Goal: Information Seeking & Learning: Compare options

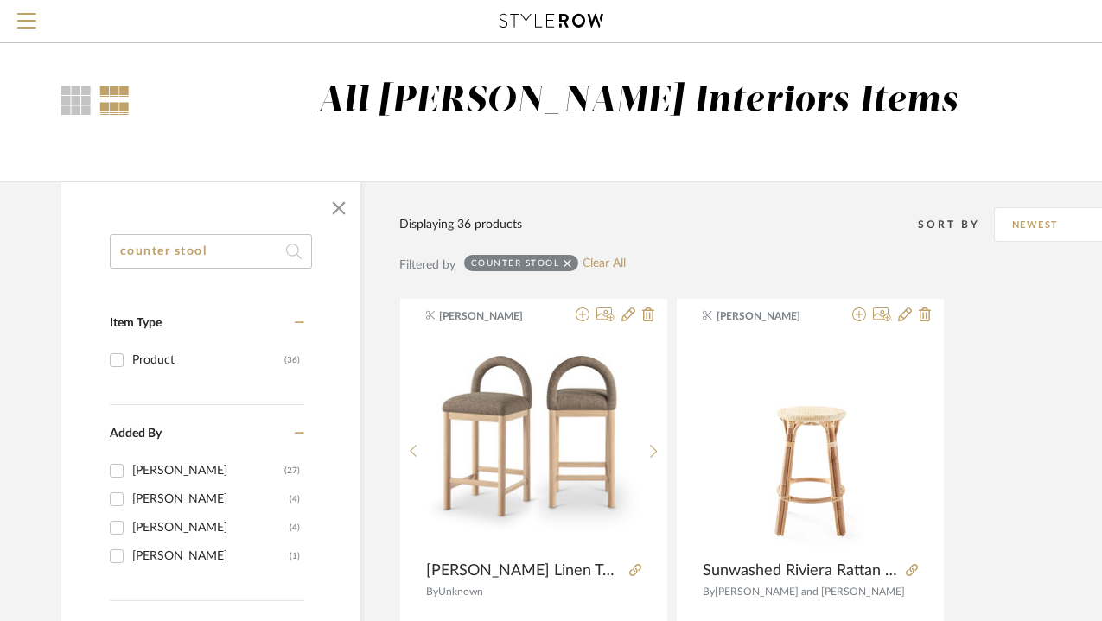
scroll to position [0, 3]
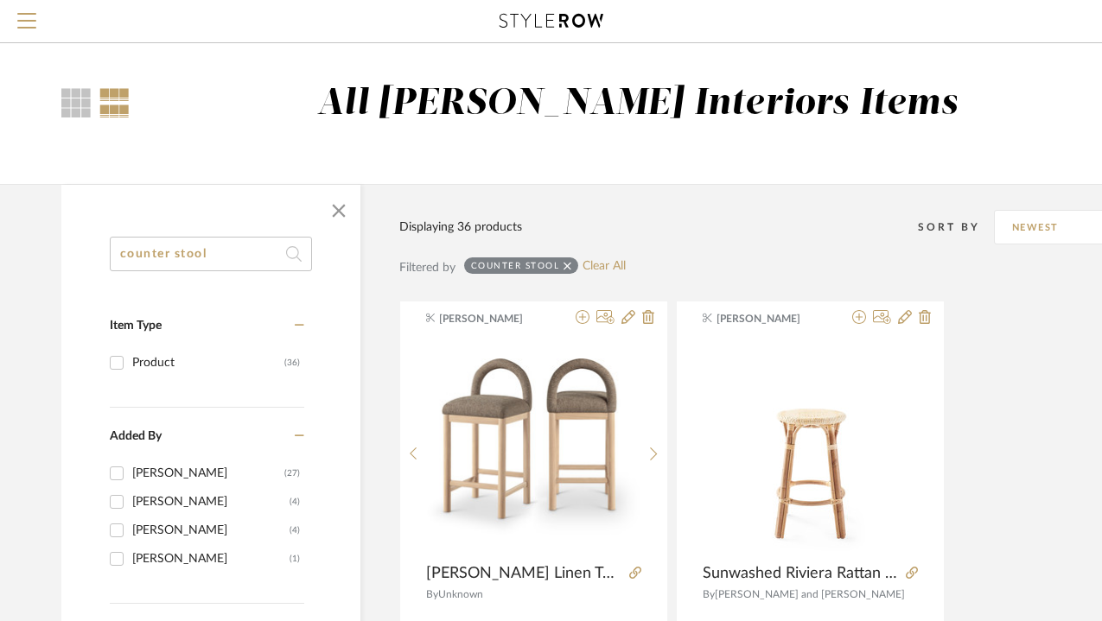
click at [226, 256] on input "counter stool" at bounding box center [211, 254] width 202 height 35
type input "lighting"
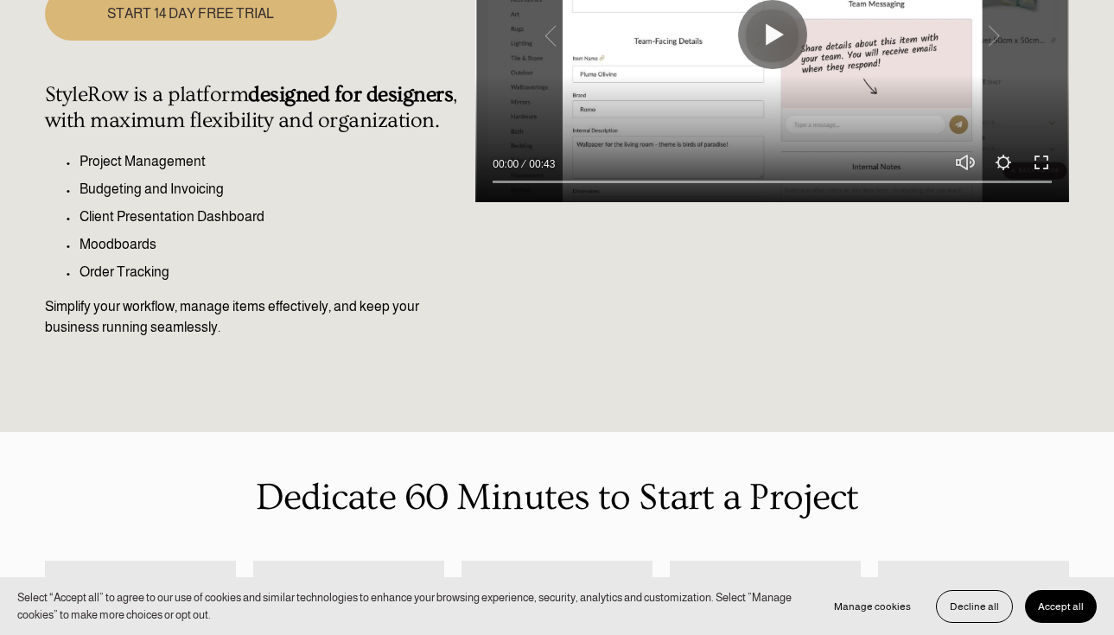
scroll to position [413, 0]
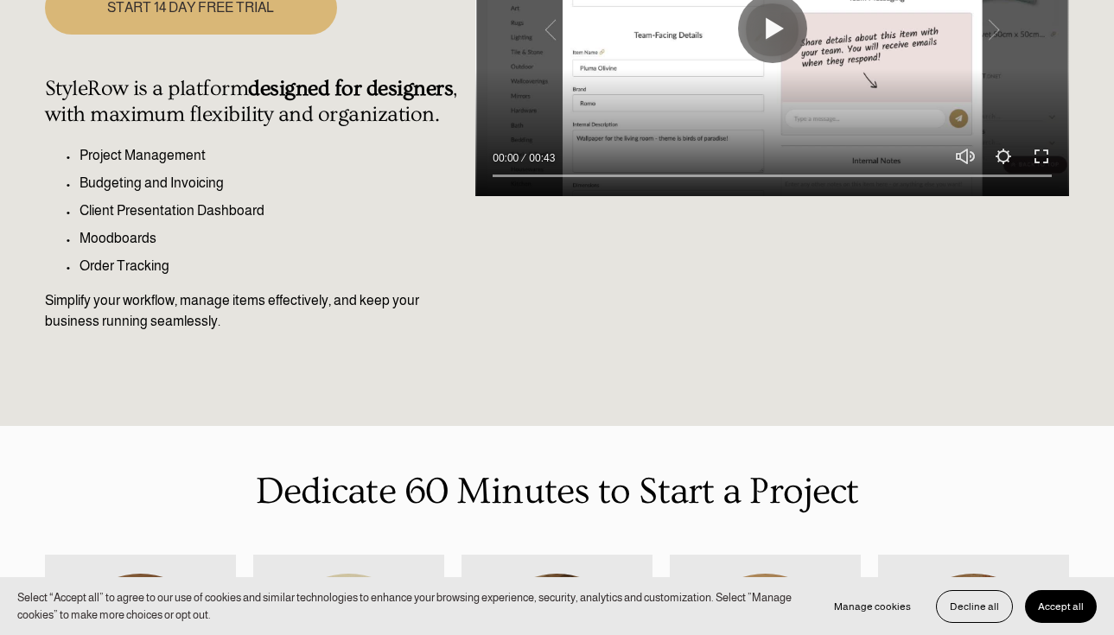
click at [1065, 599] on button "Accept all" at bounding box center [1061, 606] width 72 height 33
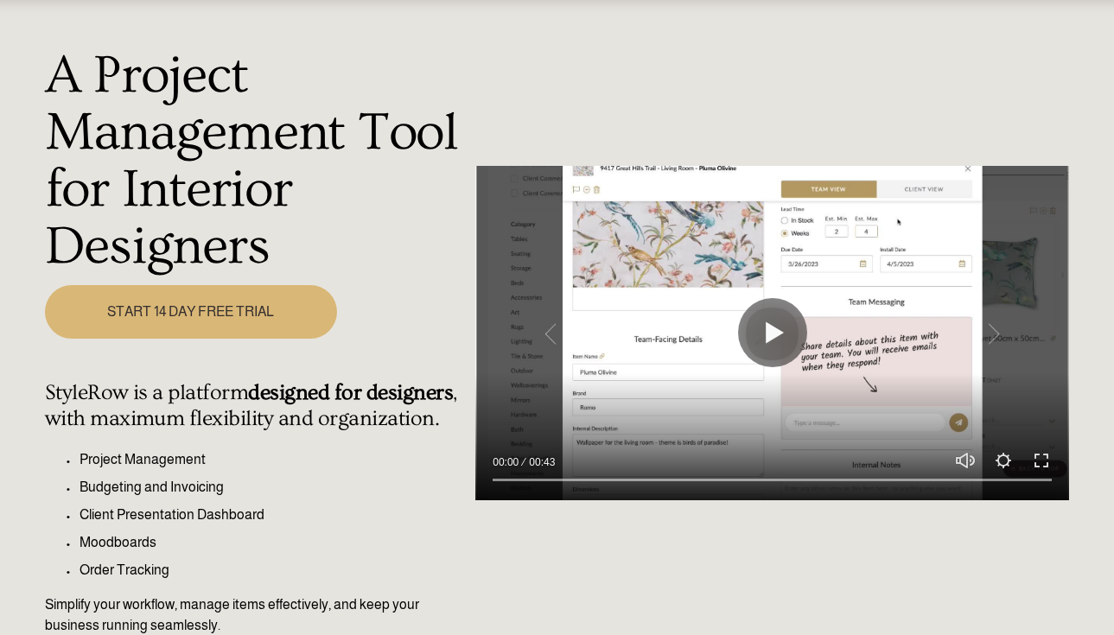
scroll to position [0, 0]
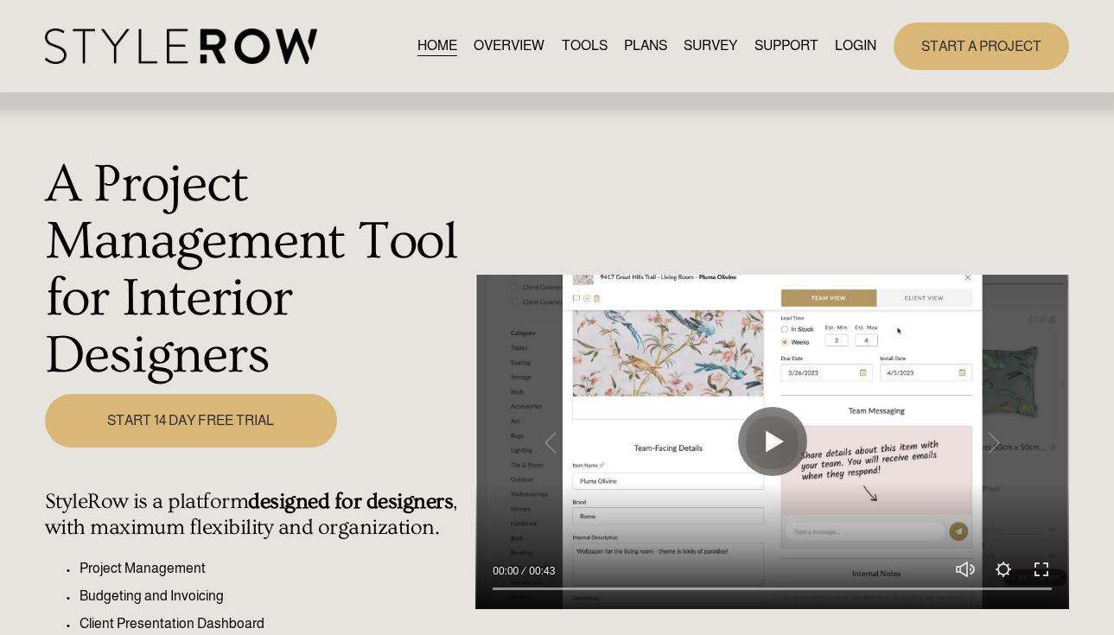
click at [859, 47] on link "LOGIN" at bounding box center [855, 46] width 41 height 23
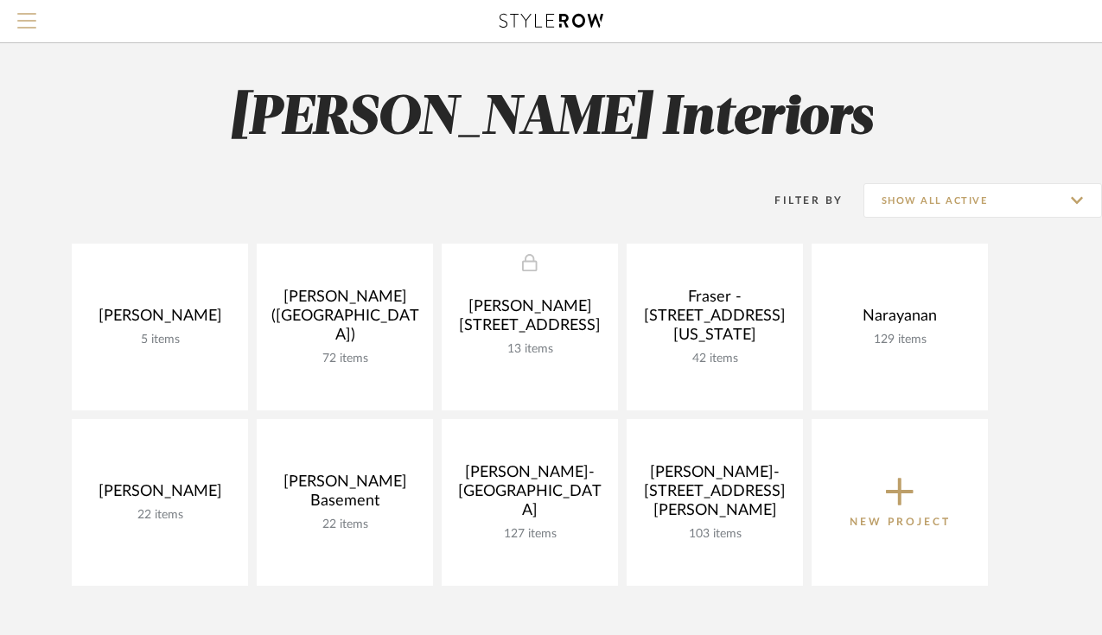
click at [24, 26] on span "Menu" at bounding box center [26, 26] width 19 height 26
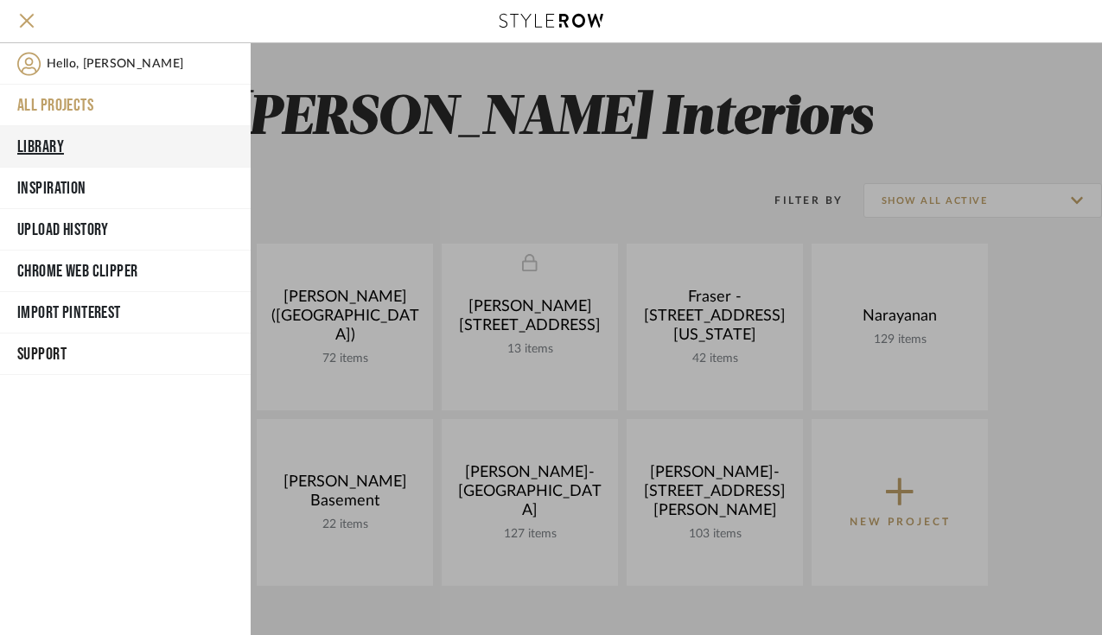
click at [44, 144] on button "Library" at bounding box center [125, 146] width 251 height 41
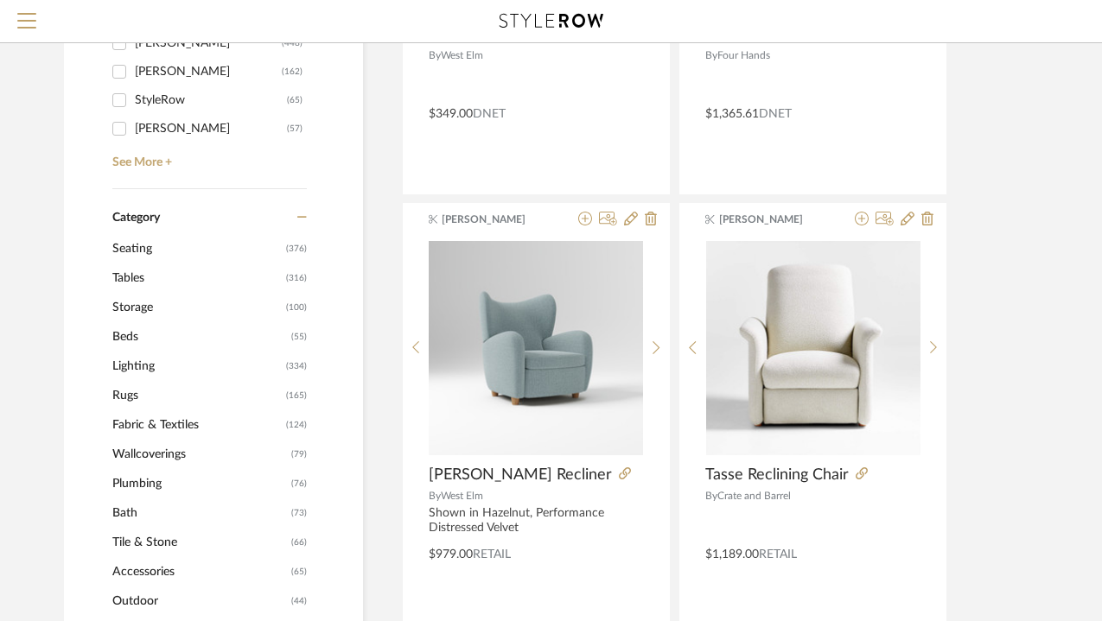
click at [129, 363] on span "Lighting" at bounding box center [196, 366] width 169 height 29
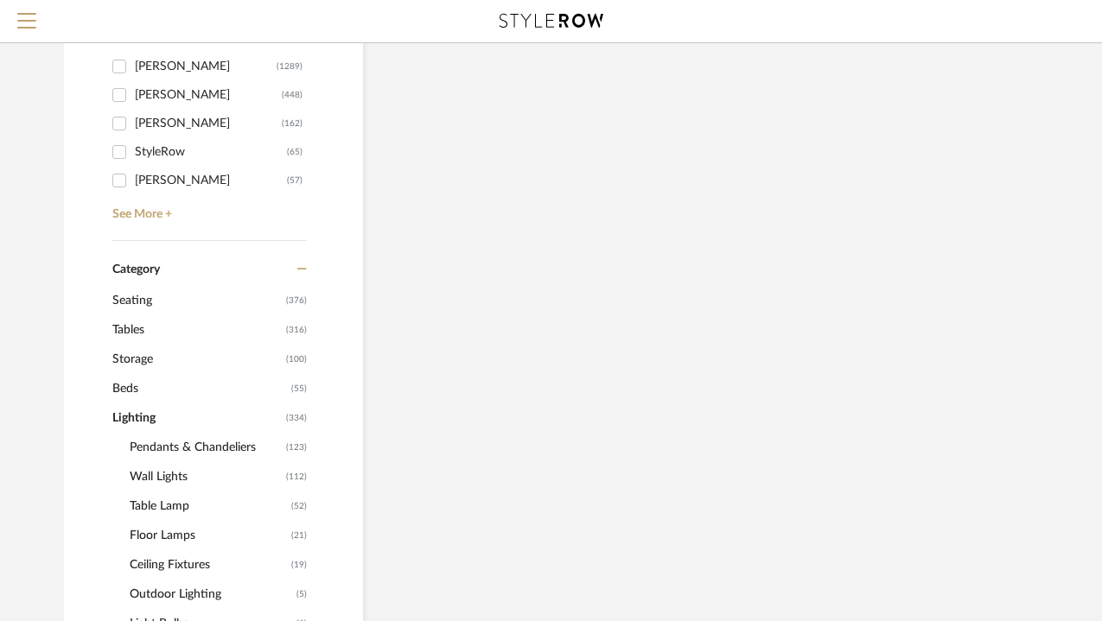
scroll to position [539, 0]
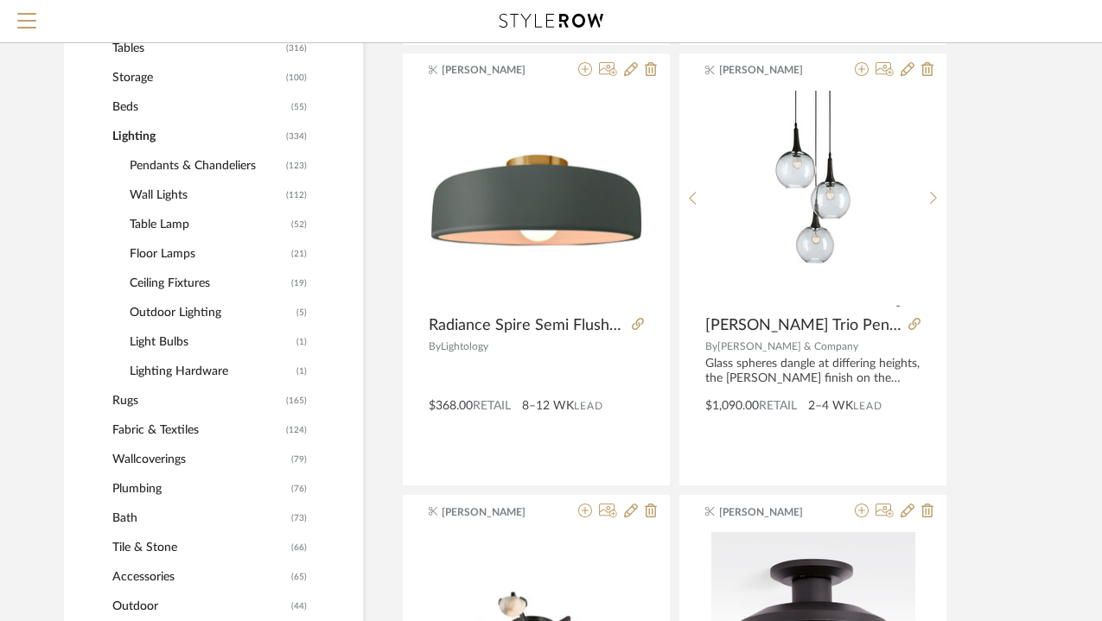
scroll to position [737, 0]
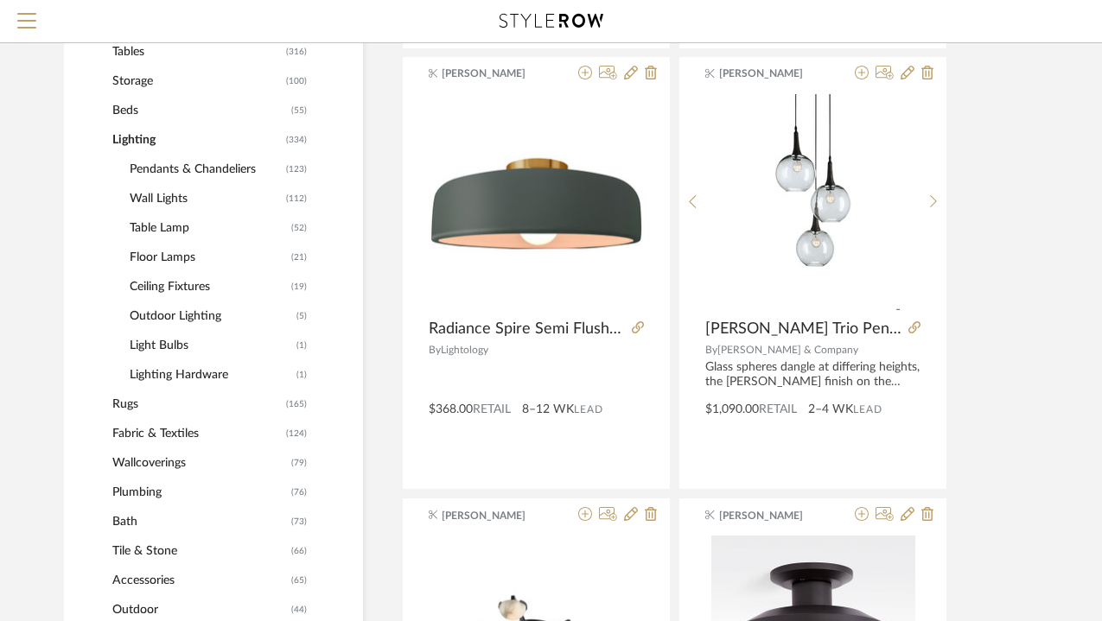
click at [167, 284] on span "Ceiling Fixtures" at bounding box center [208, 286] width 157 height 29
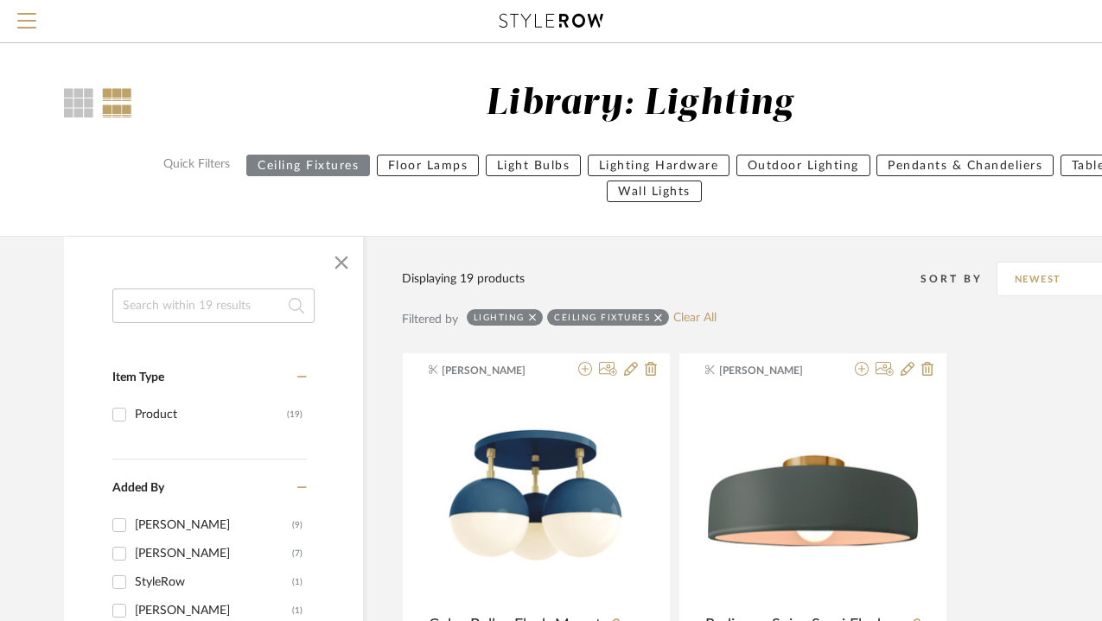
click at [661, 316] on div "Ceiling Fixtures" at bounding box center [608, 317] width 122 height 16
click at [660, 318] on icon at bounding box center [658, 318] width 8 height 12
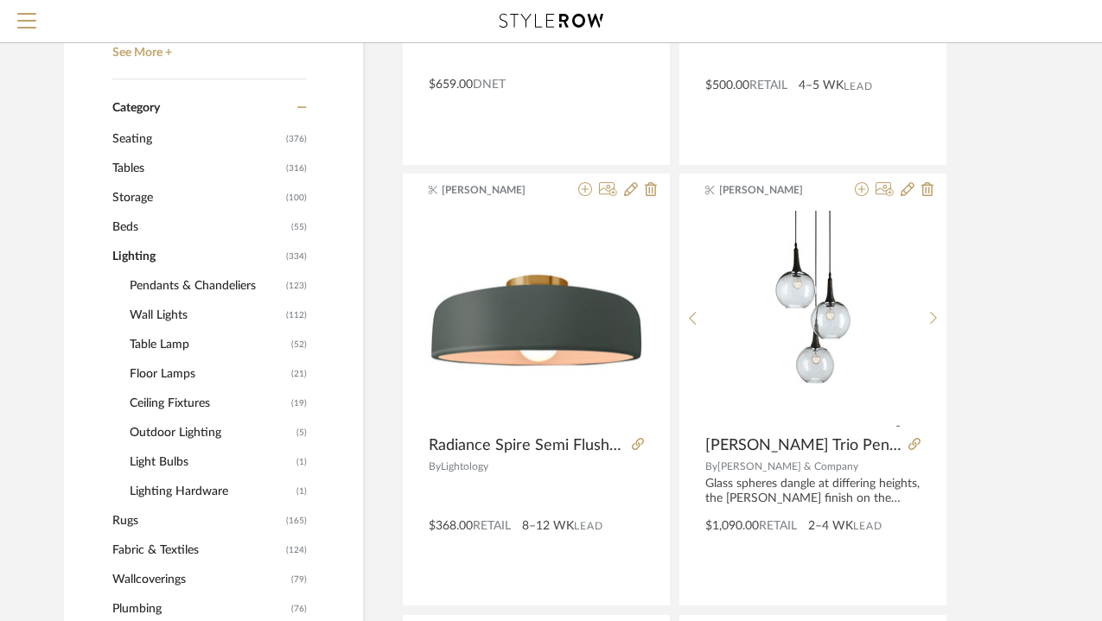
scroll to position [622, 0]
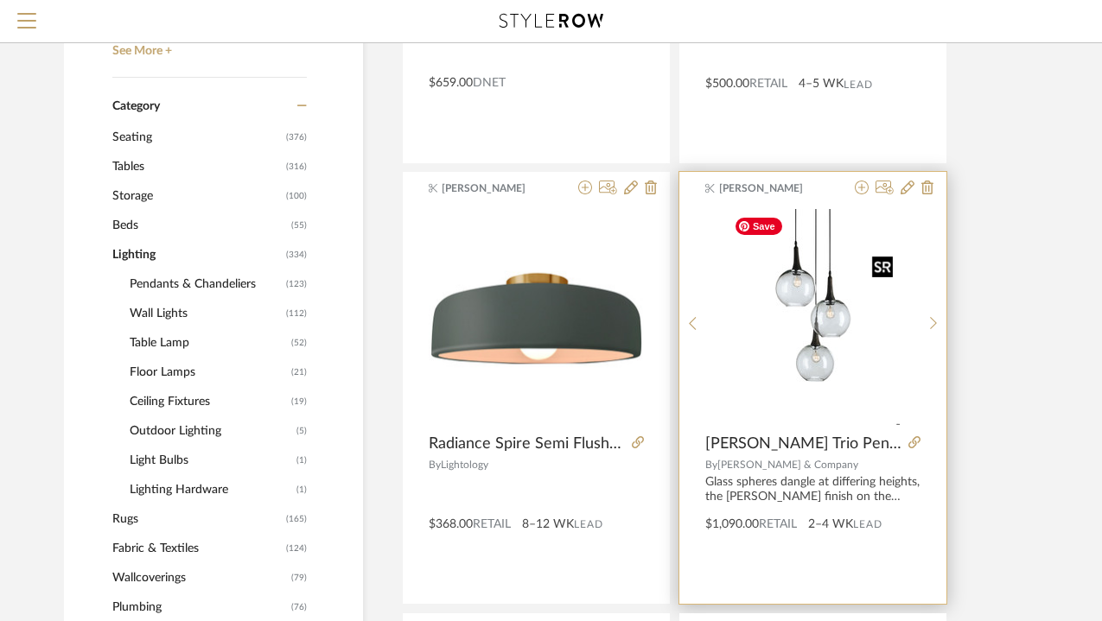
click at [812, 334] on img "0" at bounding box center [813, 317] width 173 height 216
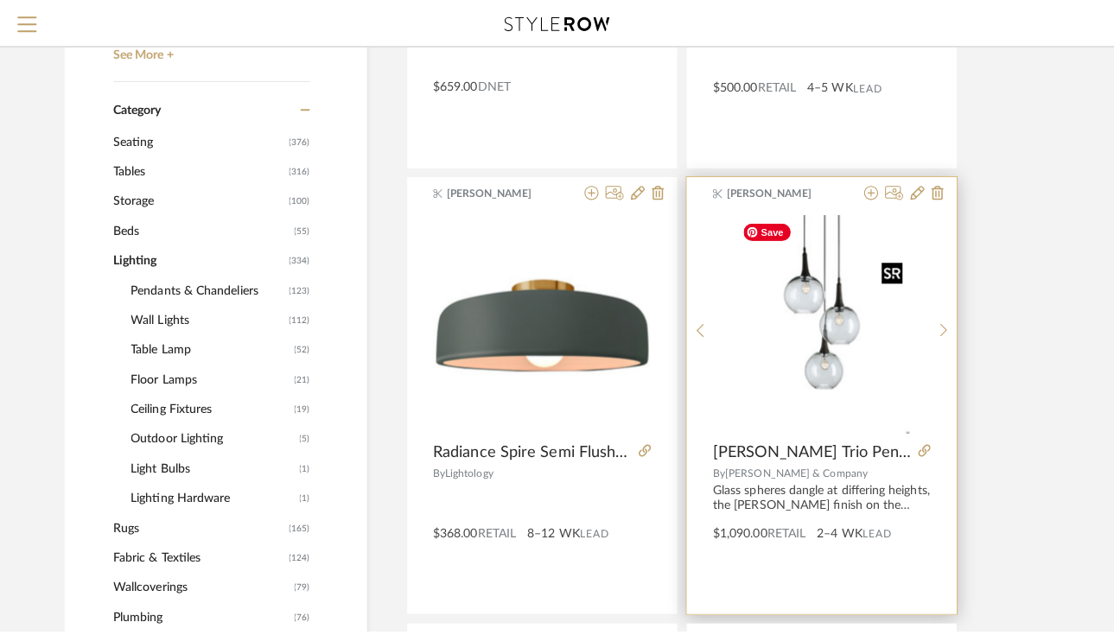
scroll to position [0, 0]
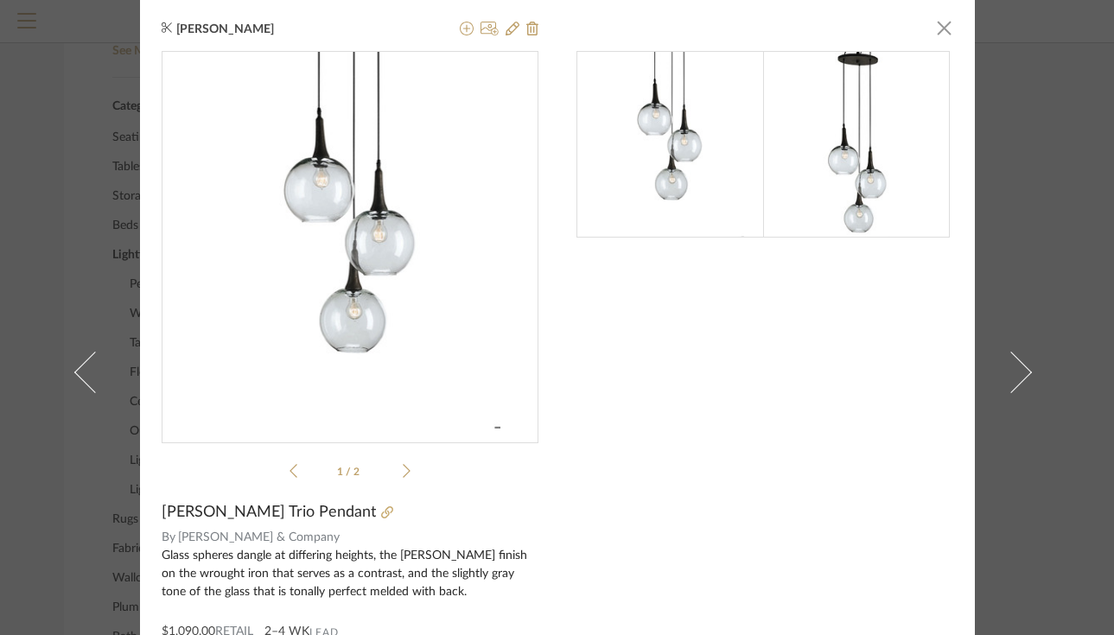
click at [50, 324] on div "[PERSON_NAME] × 1 / 2 [PERSON_NAME] Trio Pendant By [PERSON_NAME] & Company Gla…" at bounding box center [557, 317] width 1114 height 635
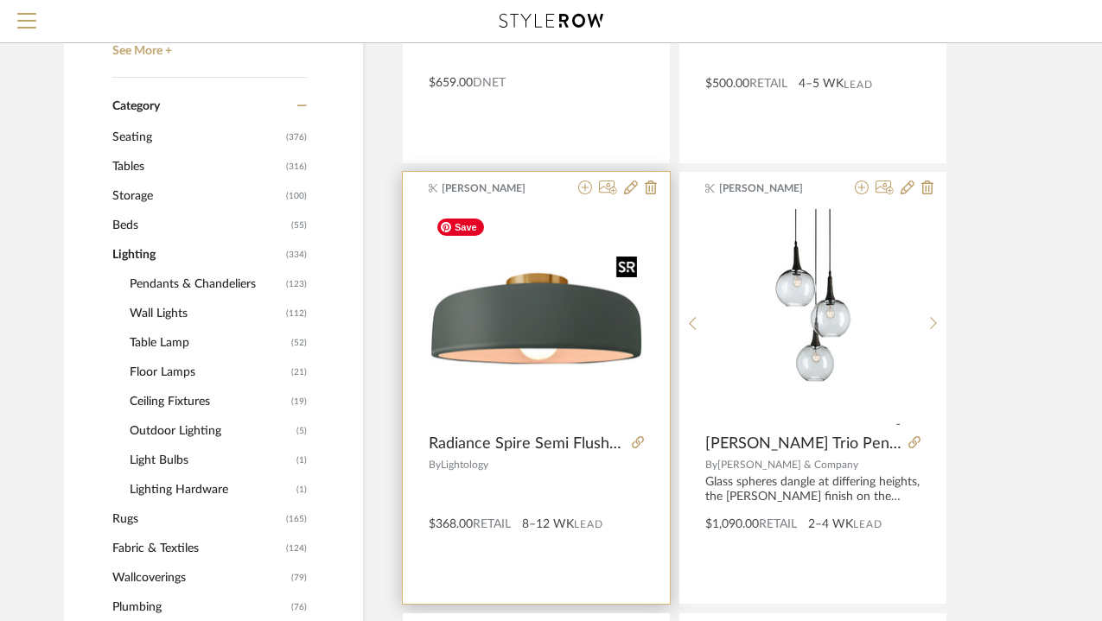
scroll to position [644, 0]
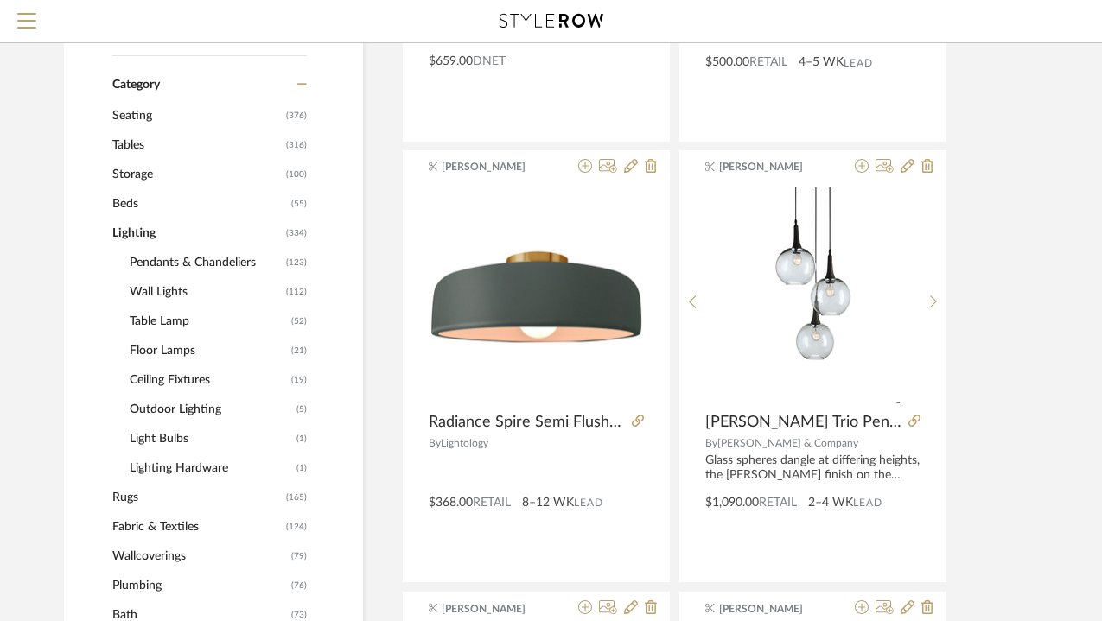
click at [213, 263] on span "Pendants & Chandeliers" at bounding box center [206, 262] width 152 height 29
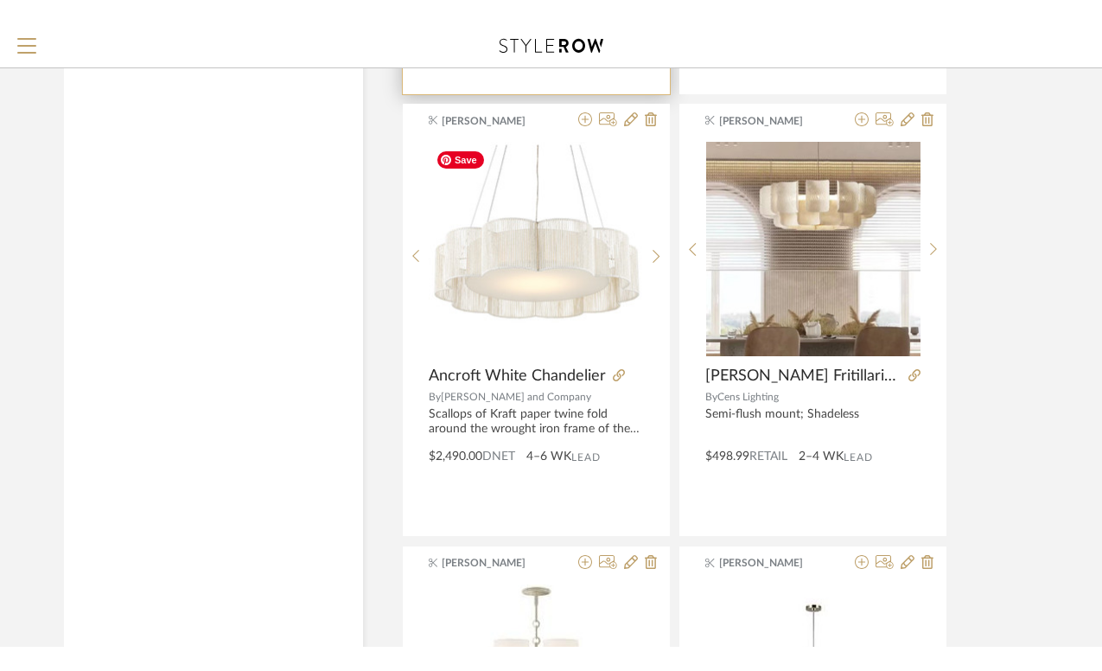
scroll to position [5579, 0]
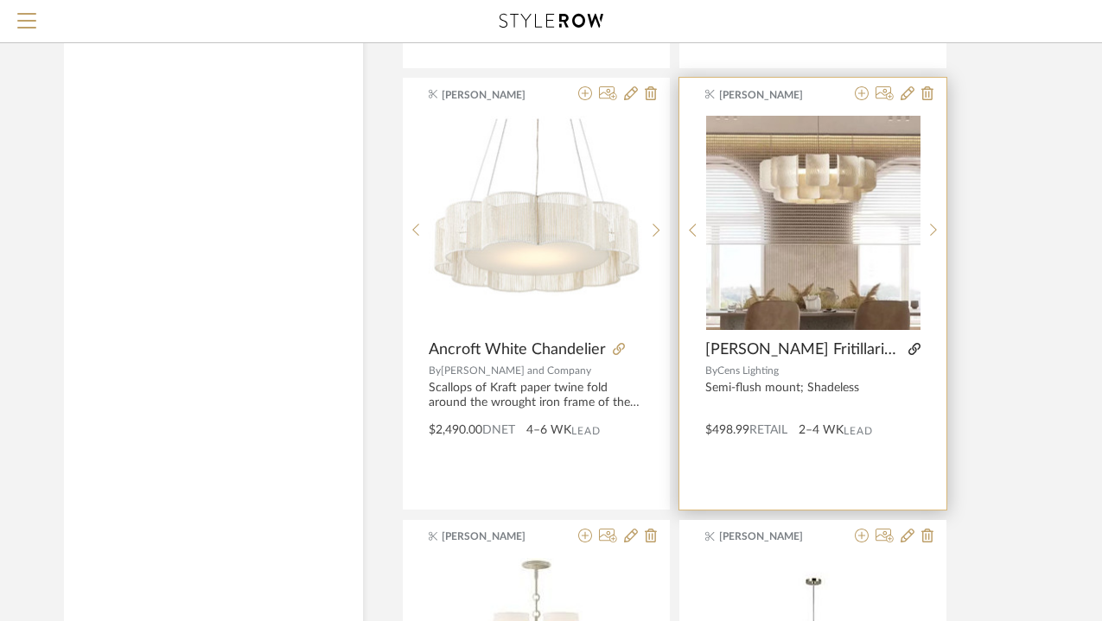
click at [914, 349] on icon at bounding box center [914, 349] width 12 height 12
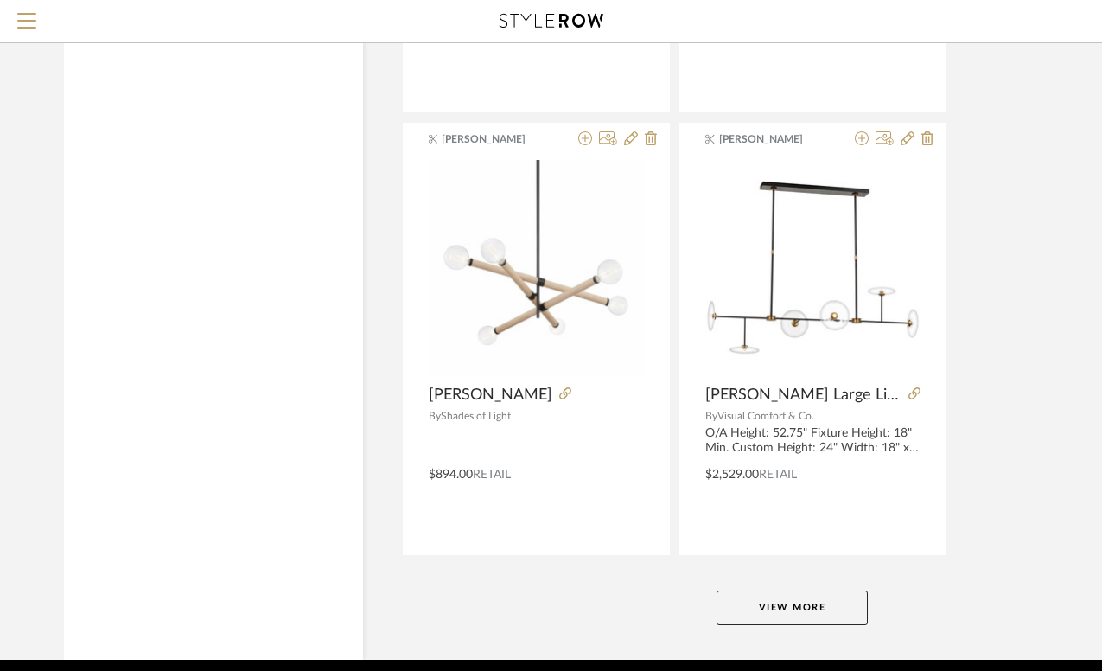
scroll to position [7754, 0]
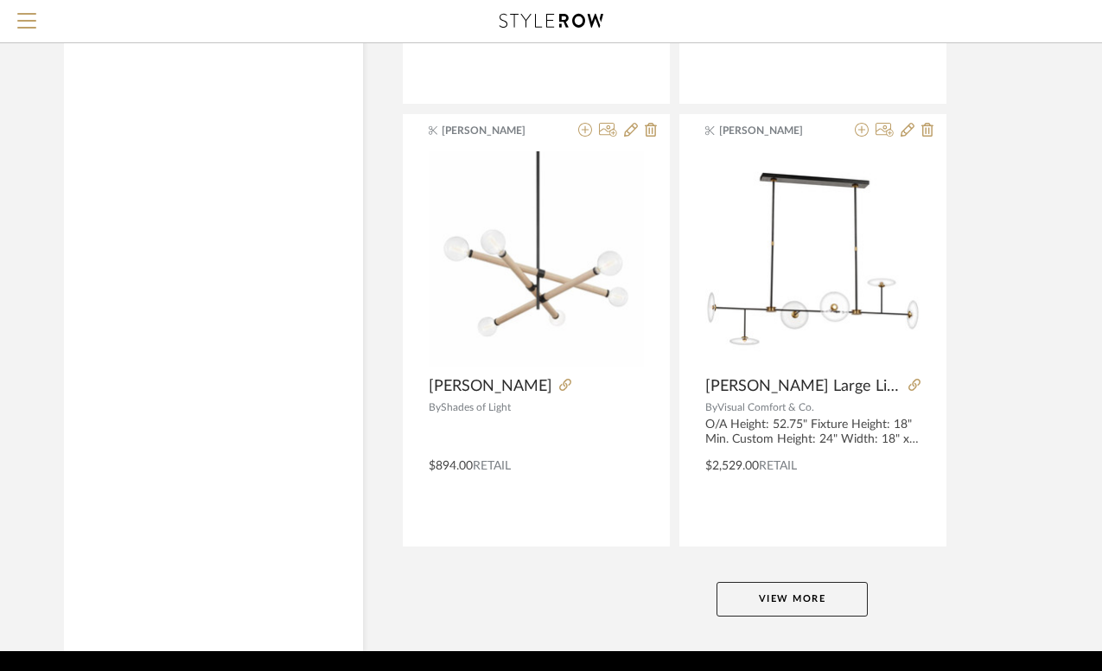
click at [817, 602] on button "View More" at bounding box center [792, 599] width 151 height 35
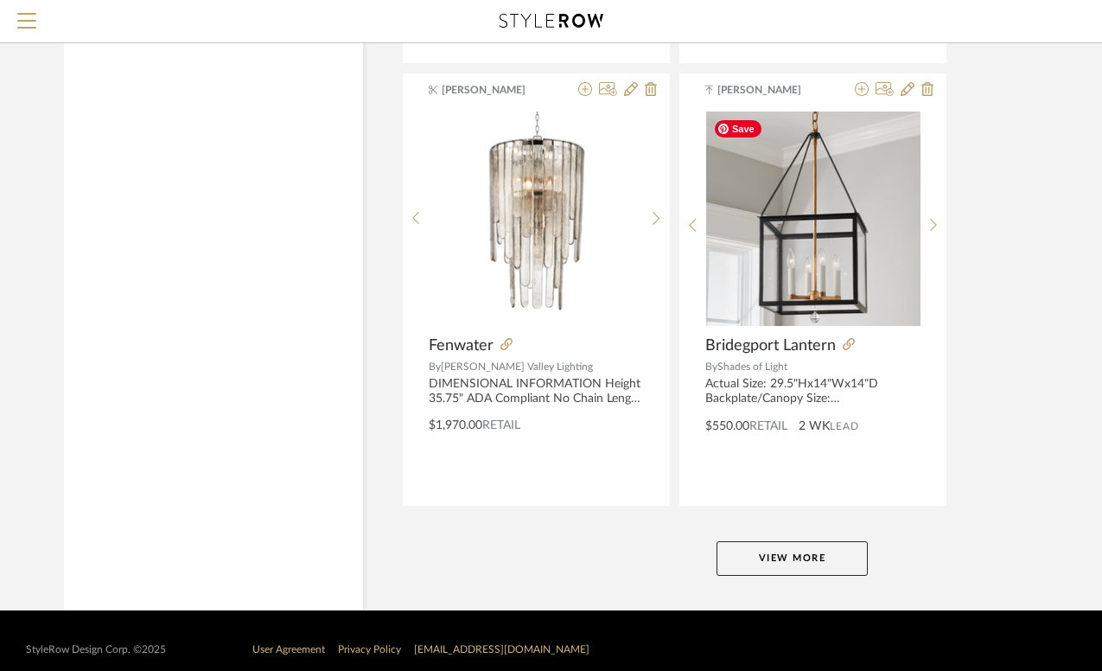
scroll to position [15771, 0]
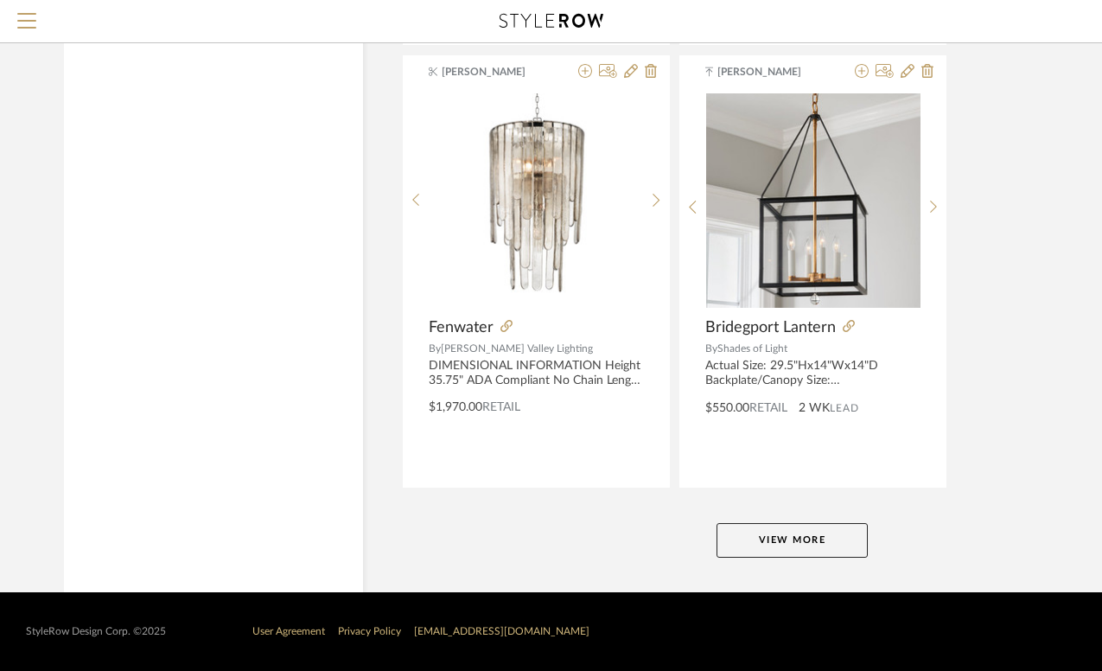
click at [806, 538] on button "View More" at bounding box center [792, 540] width 151 height 35
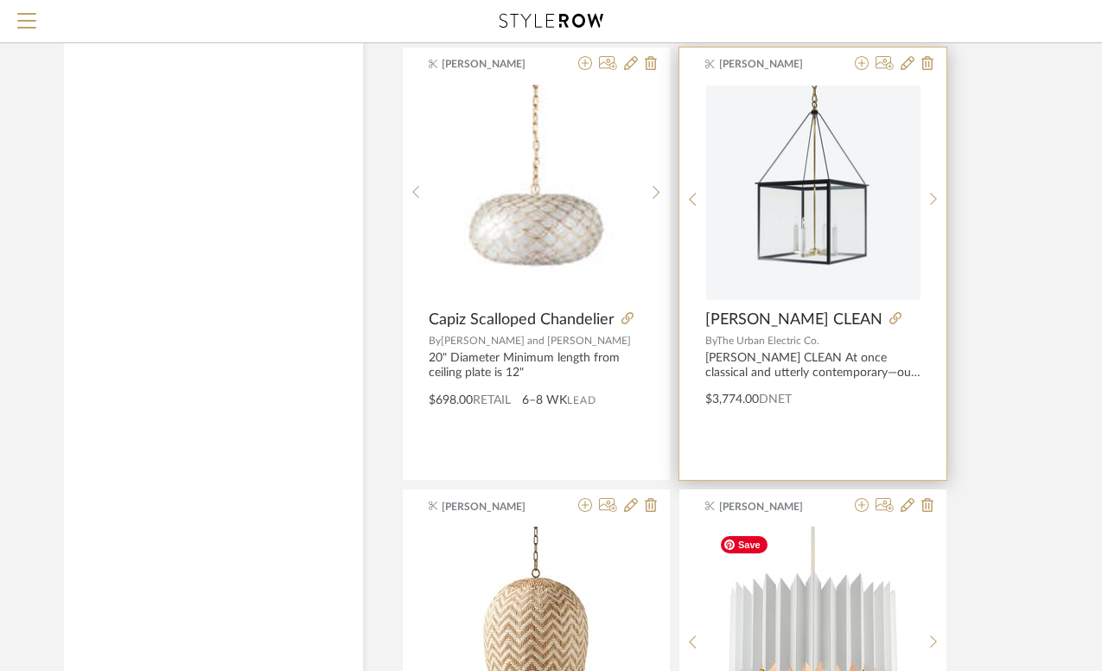
scroll to position [16727, 0]
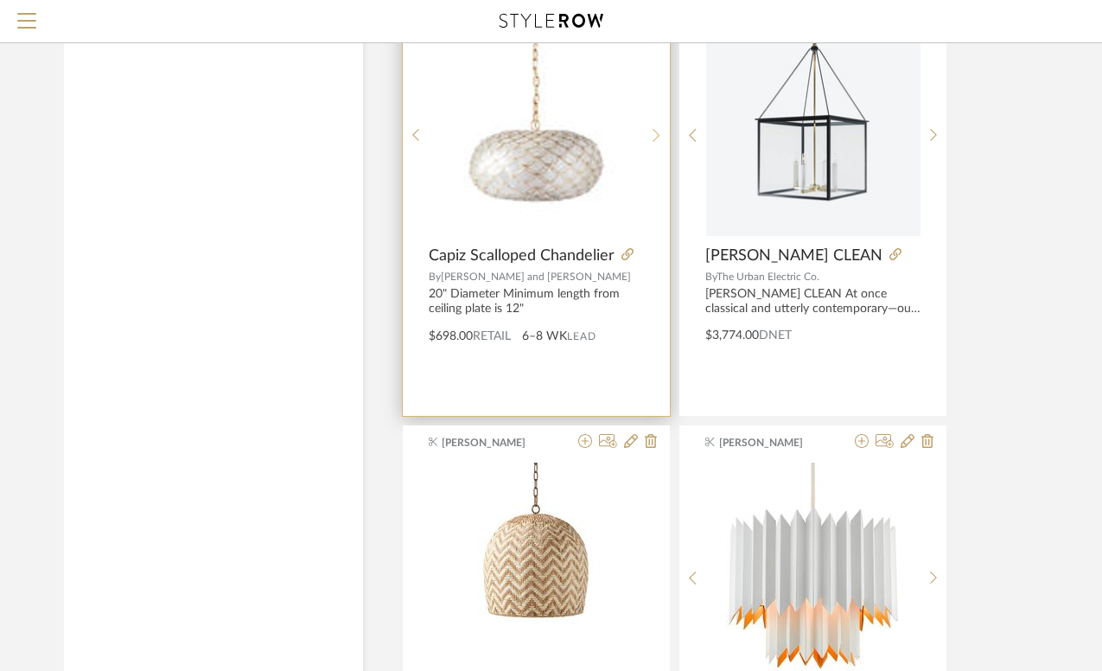
click at [655, 138] on icon at bounding box center [656, 135] width 7 height 13
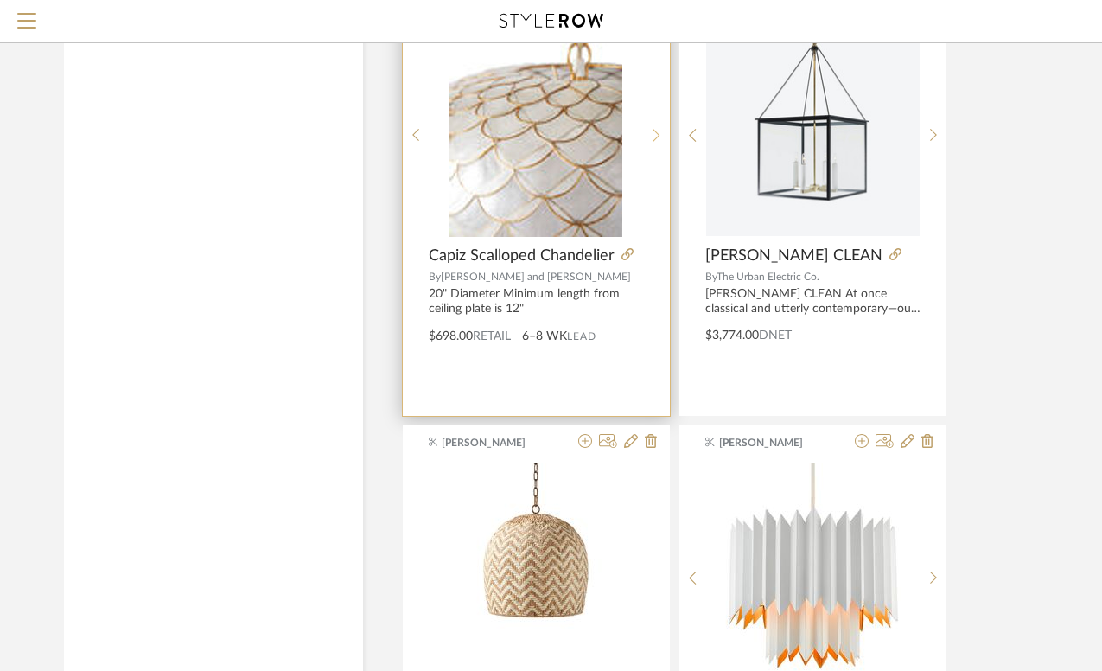
click at [655, 138] on icon at bounding box center [656, 135] width 7 height 13
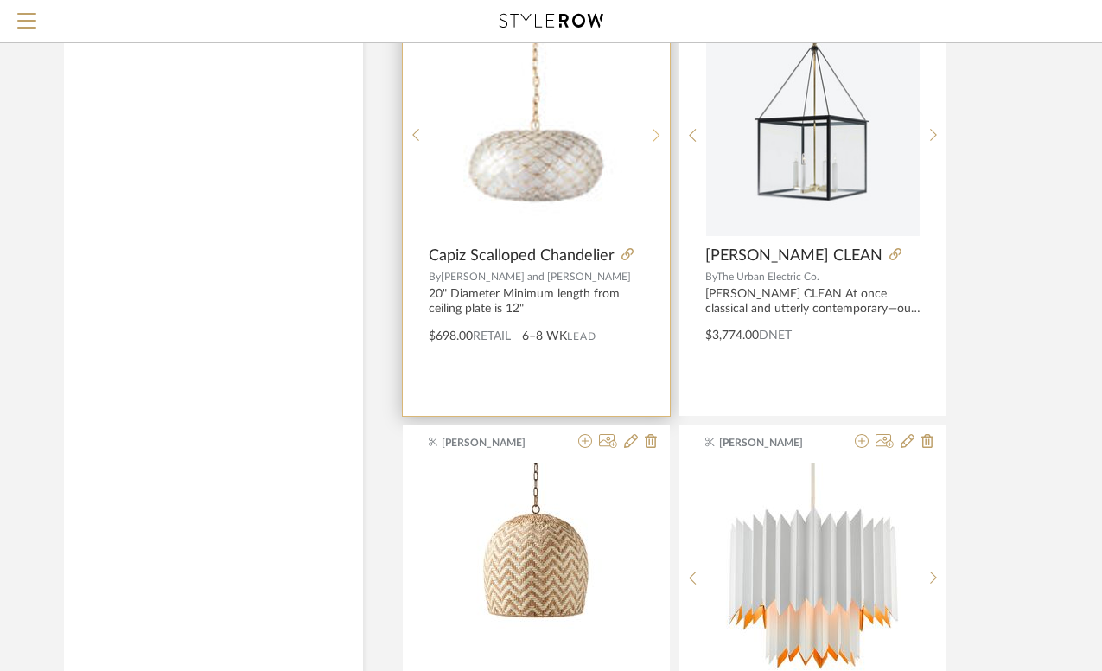
click at [655, 138] on icon at bounding box center [656, 135] width 7 height 13
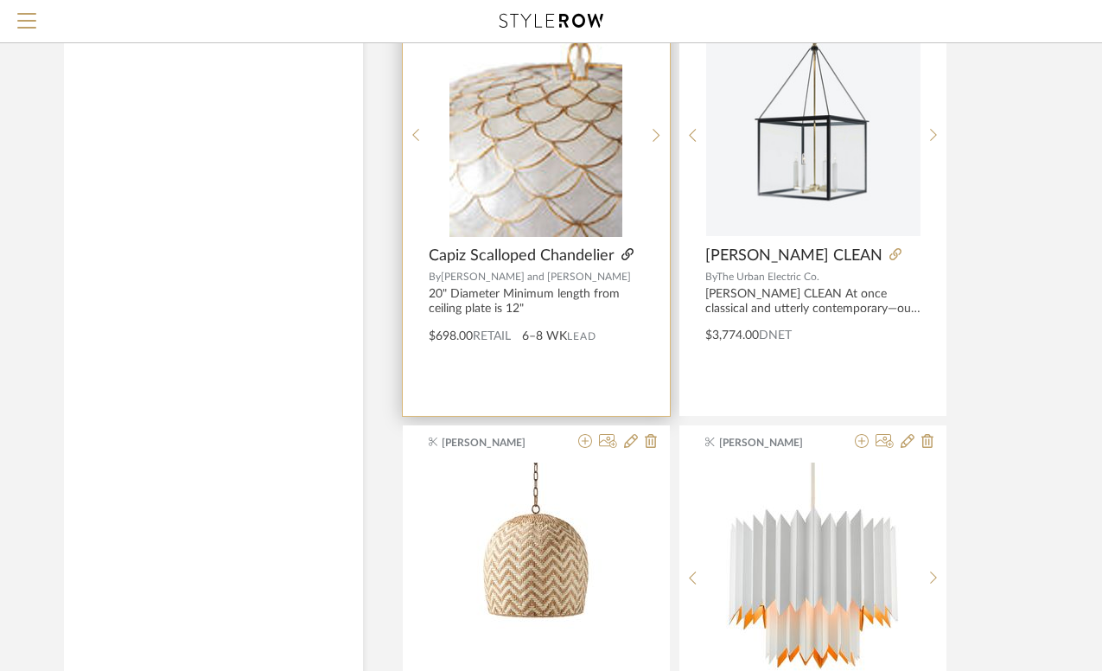
click at [621, 257] on icon at bounding box center [627, 254] width 12 height 12
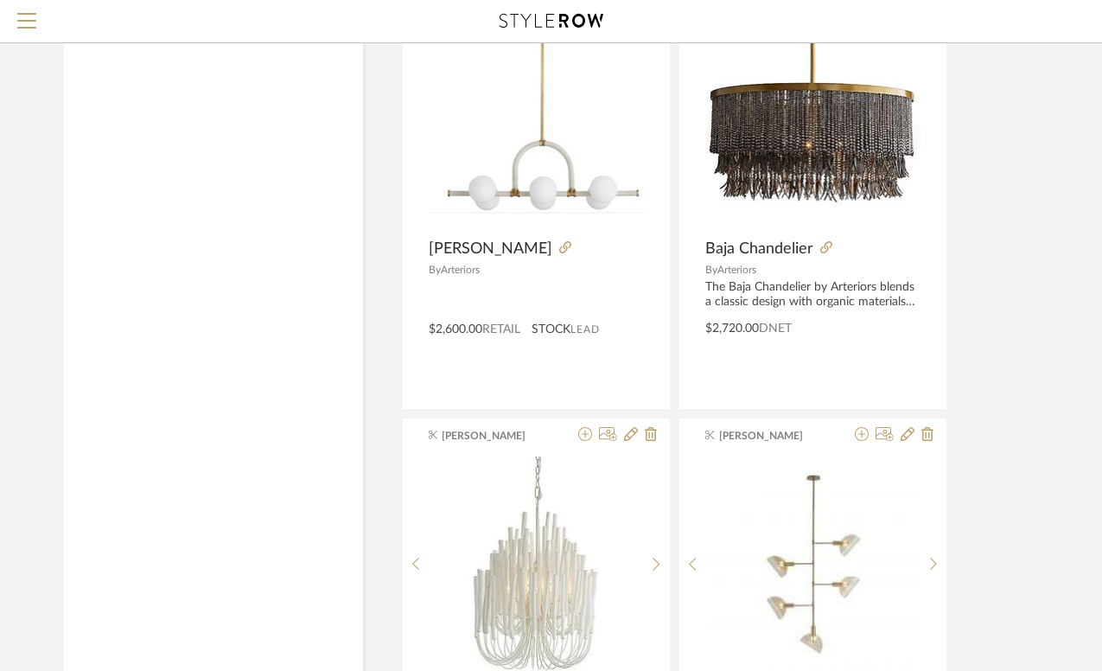
scroll to position [17619, 0]
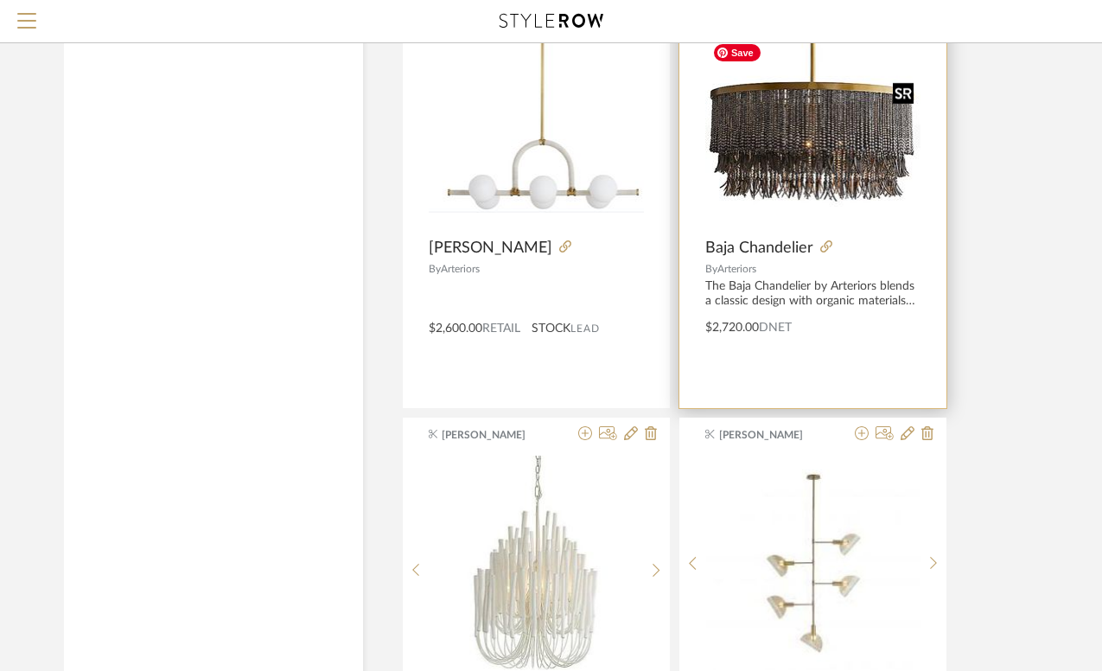
click at [838, 141] on img "0" at bounding box center [812, 120] width 215 height 171
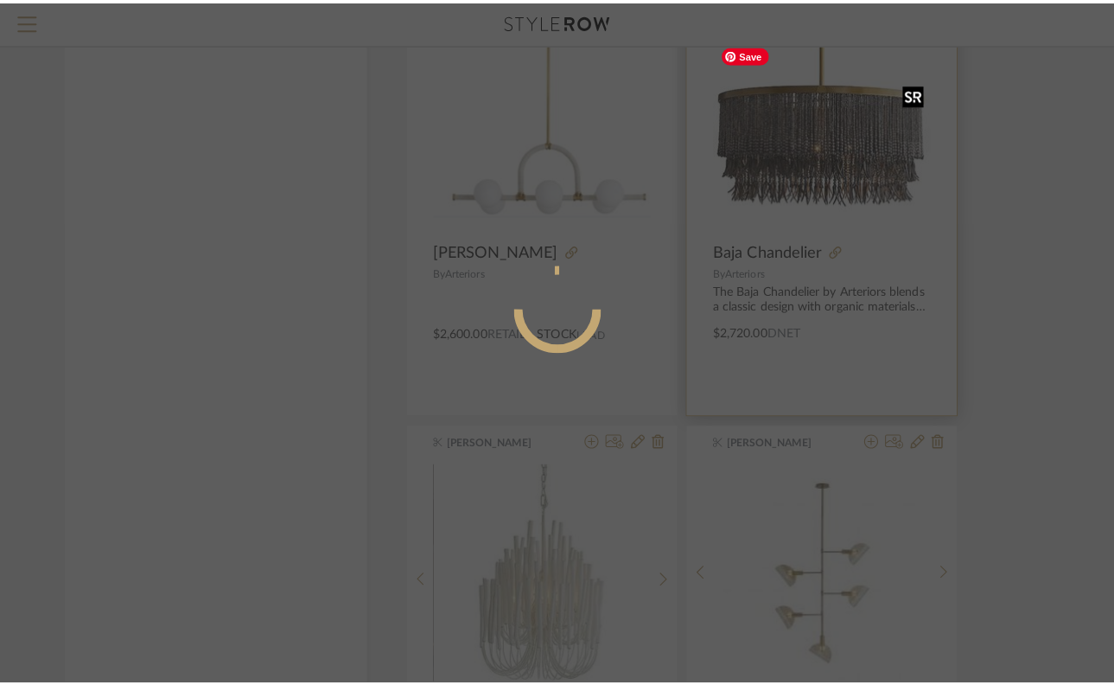
scroll to position [0, 0]
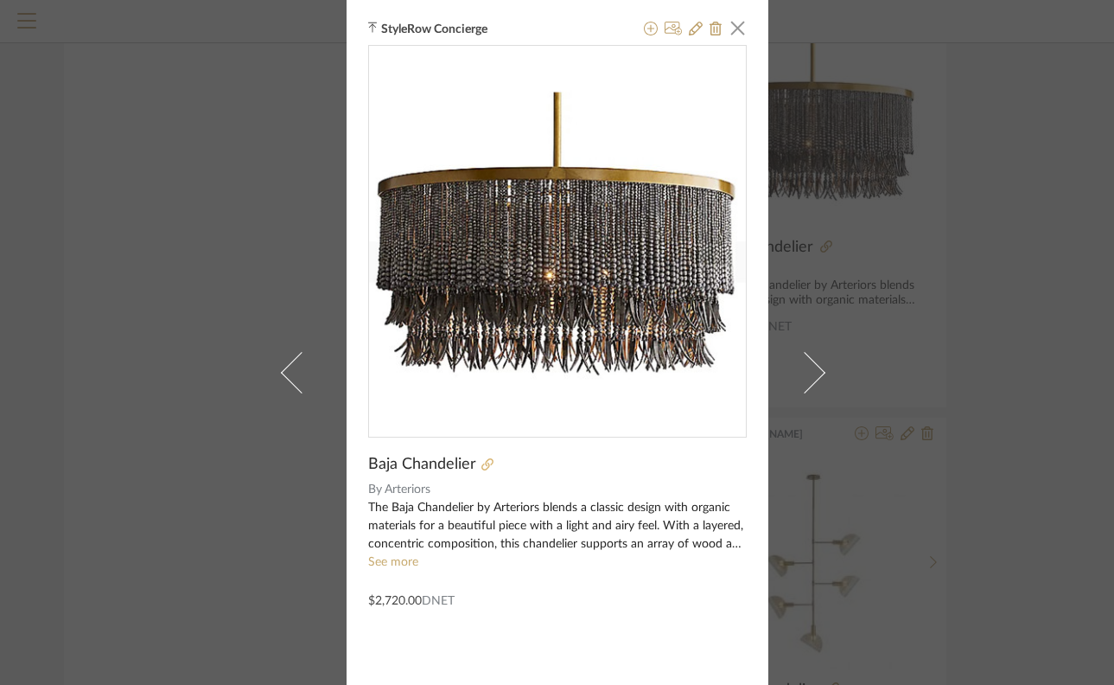
click at [481, 467] on icon at bounding box center [487, 464] width 12 height 12
click at [195, 409] on div "StyleRow Concierge × Baja Chandelier By Arteriors The Baja Chandelier by Arteri…" at bounding box center [557, 342] width 1114 height 685
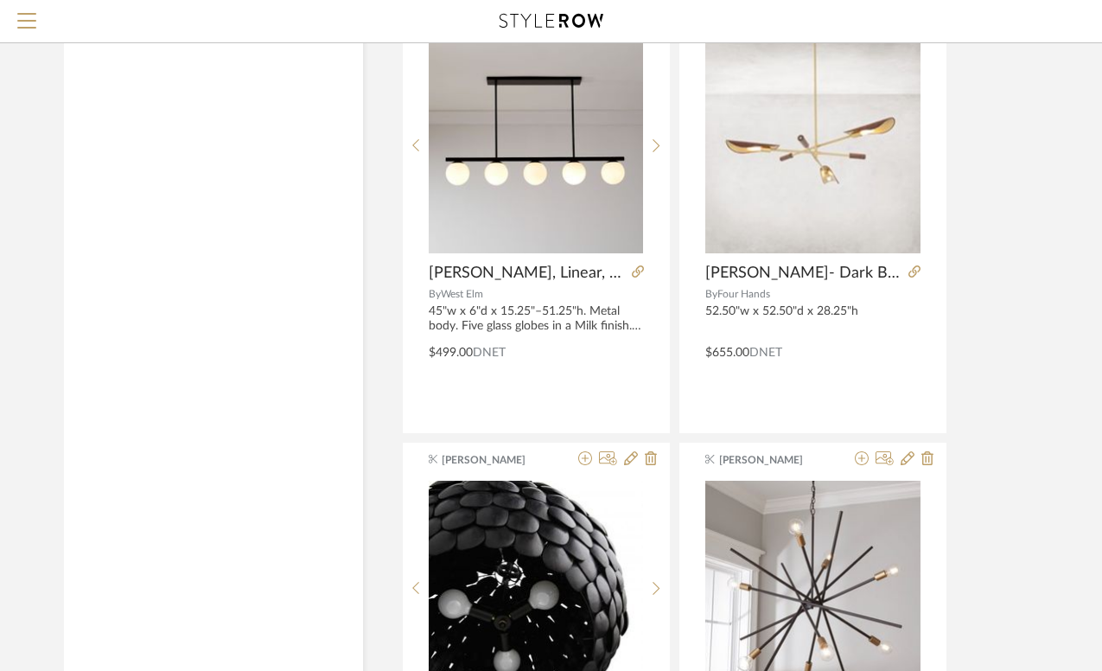
scroll to position [18566, 0]
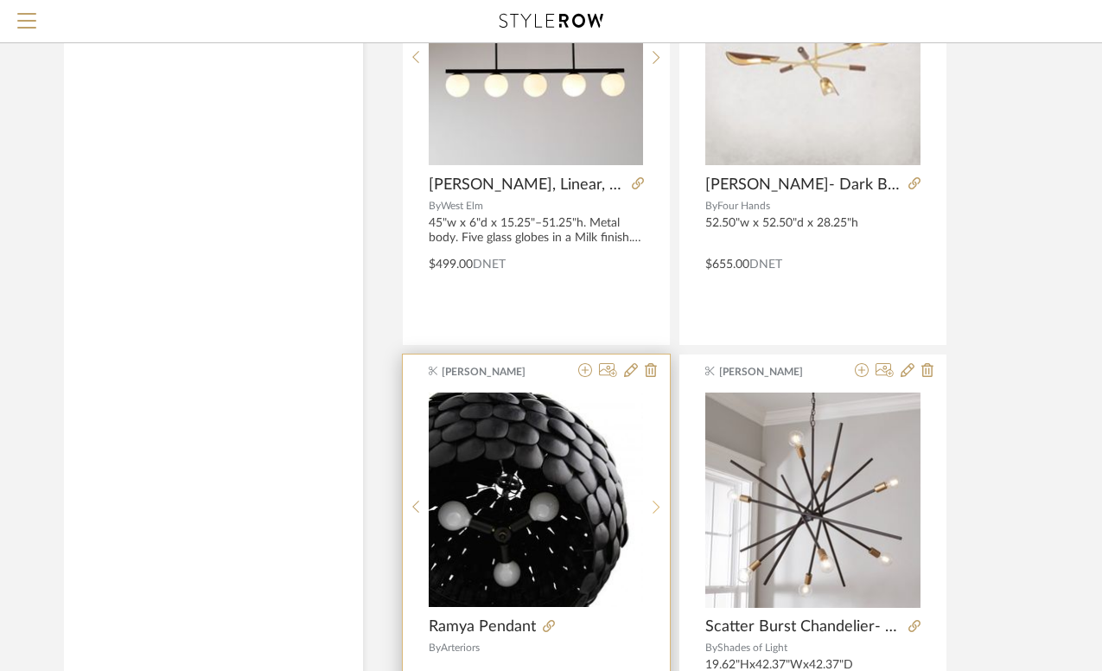
click at [654, 501] on icon at bounding box center [656, 506] width 7 height 13
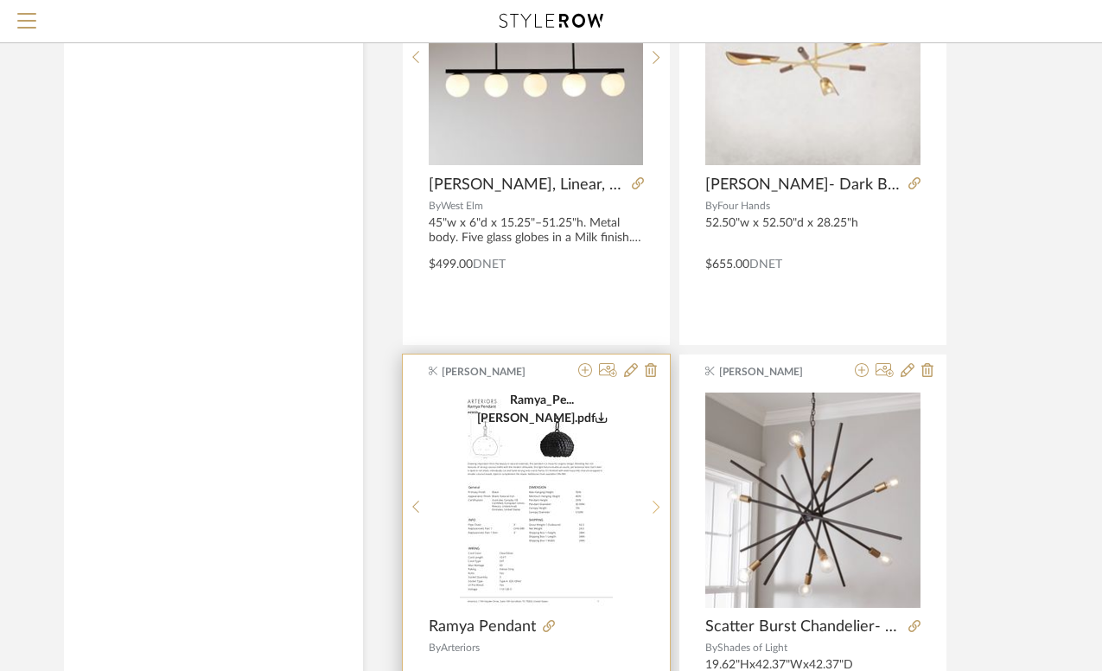
click at [655, 501] on icon at bounding box center [657, 507] width 8 height 15
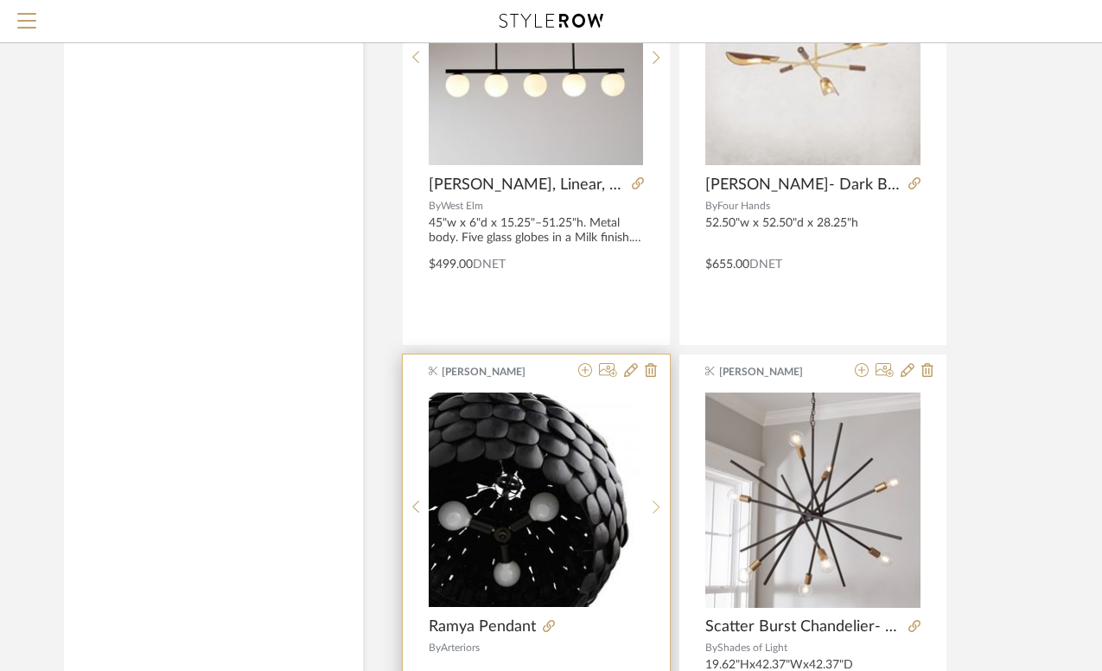
click at [655, 501] on icon at bounding box center [657, 507] width 8 height 15
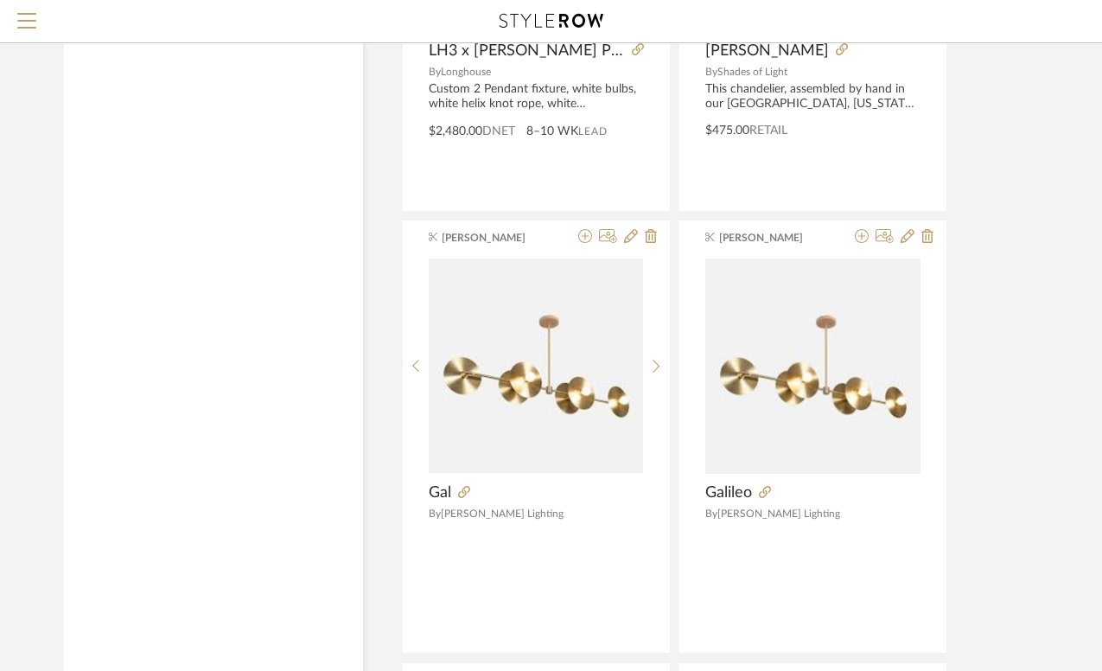
scroll to position [19589, 0]
